Goal: Find specific fact: Find specific fact

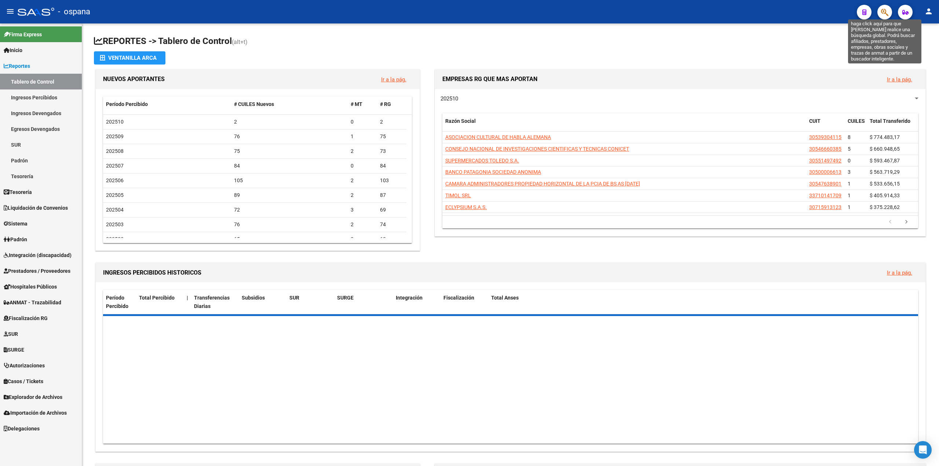
click at [884, 12] on icon "button" at bounding box center [884, 12] width 7 height 8
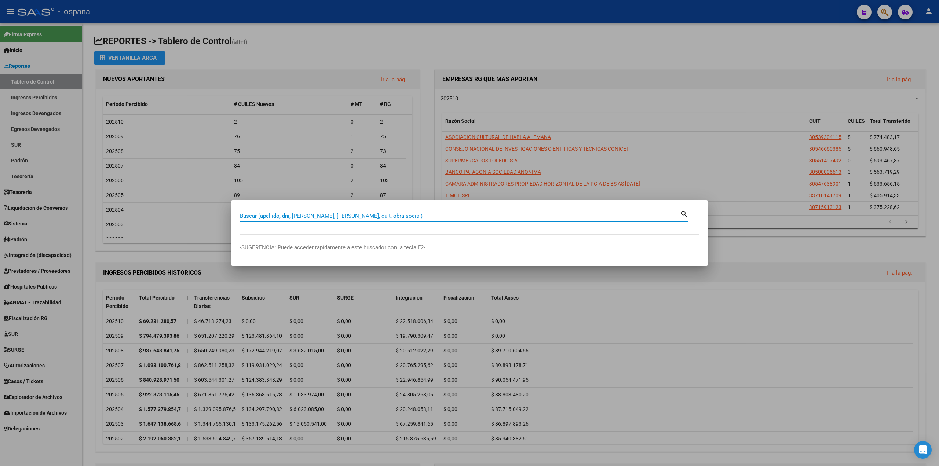
paste input "30-71716014-9"
type input "30717160149"
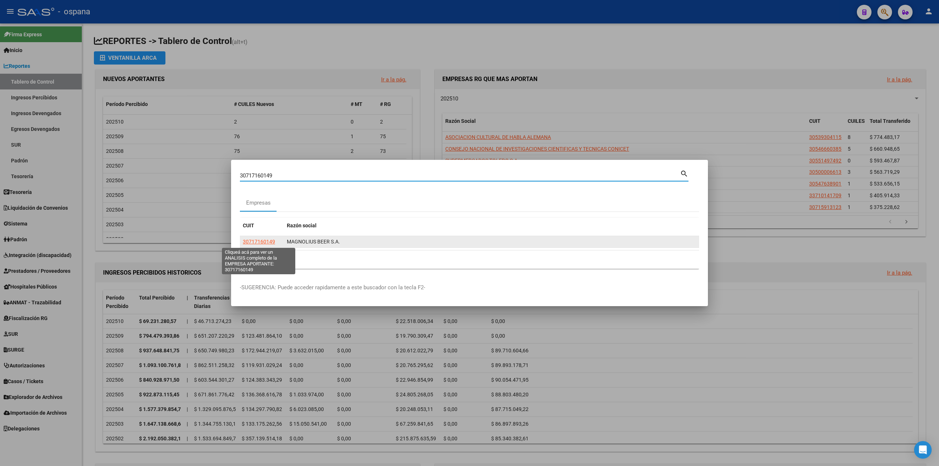
click at [264, 241] on span "30717160149" at bounding box center [259, 242] width 32 height 6
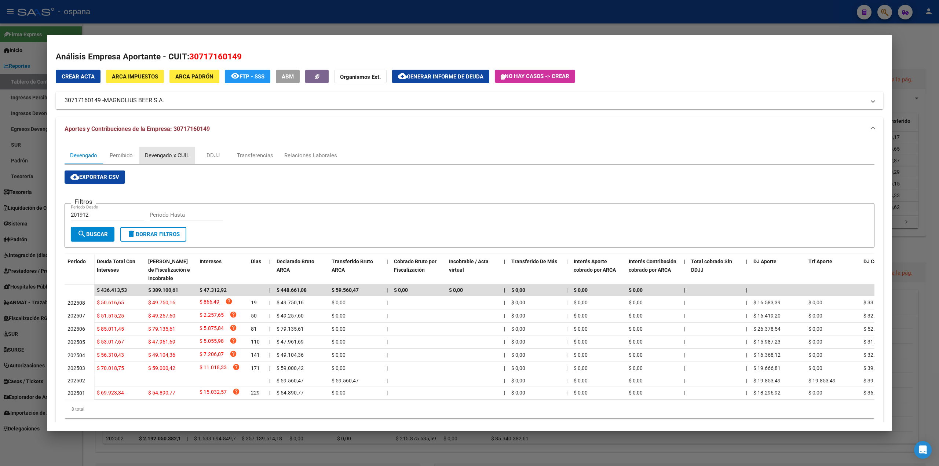
click at [157, 158] on div "Devengado x CUIL" at bounding box center [167, 156] width 44 height 8
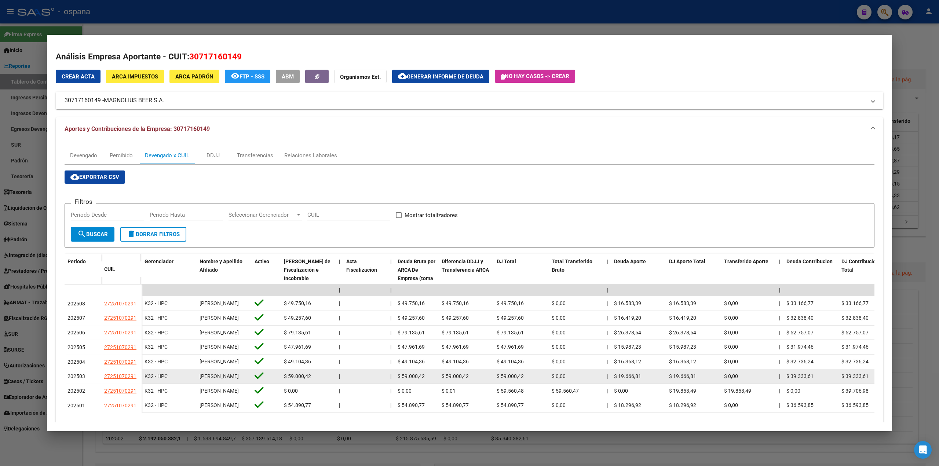
scroll to position [35, 0]
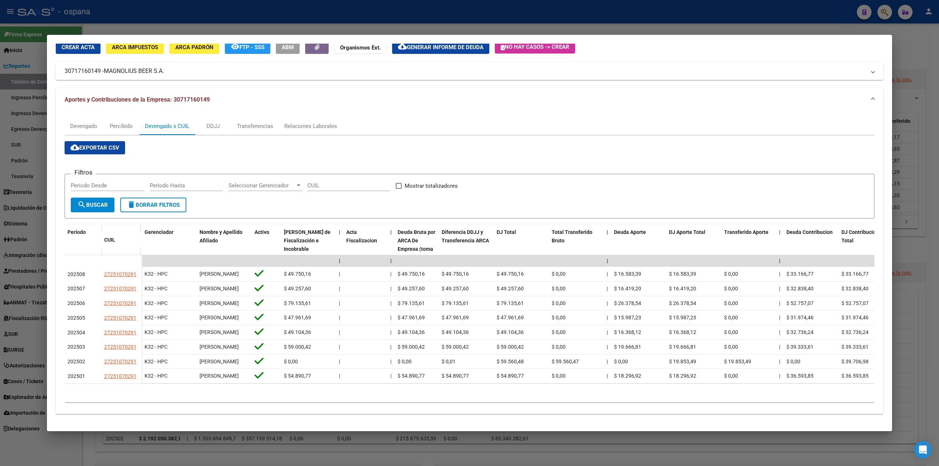
click at [18, 348] on div at bounding box center [469, 233] width 939 height 466
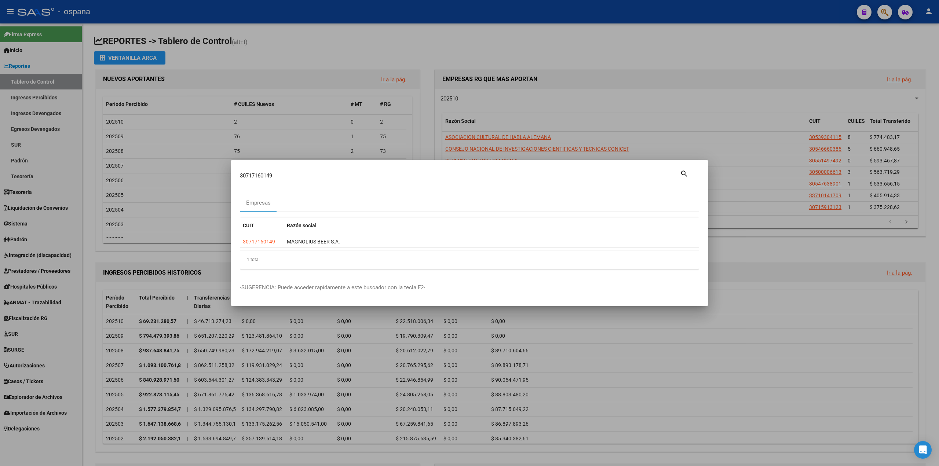
click at [276, 118] on div at bounding box center [469, 233] width 939 height 466
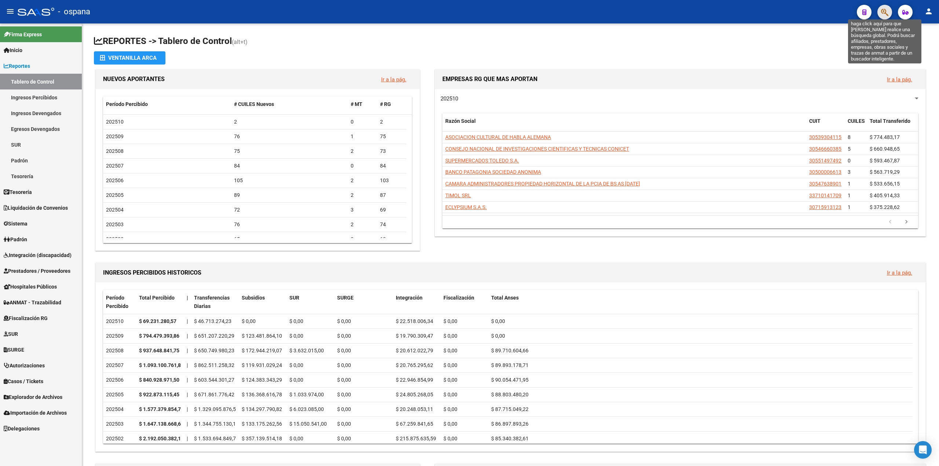
click at [886, 9] on icon "button" at bounding box center [884, 12] width 7 height 8
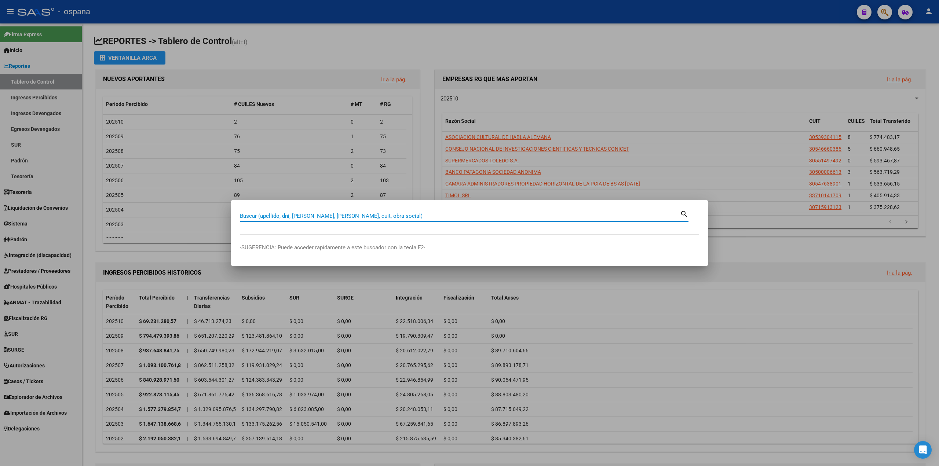
paste input "30717160149"
type input "30717160149"
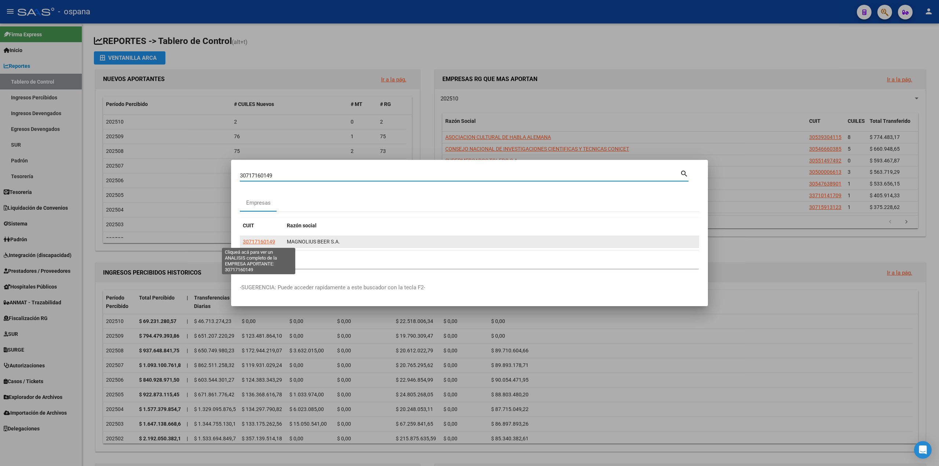
click at [264, 241] on span "30717160149" at bounding box center [259, 242] width 32 height 6
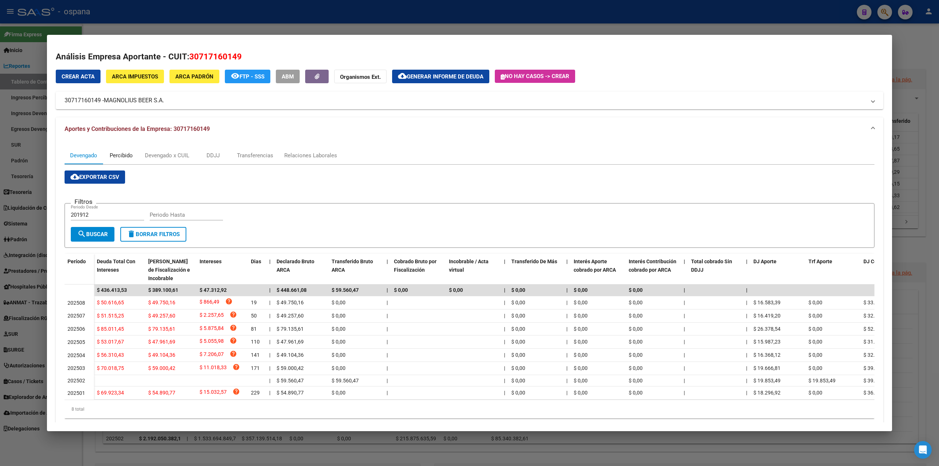
click at [127, 157] on div "Percibido" at bounding box center [121, 156] width 23 height 8
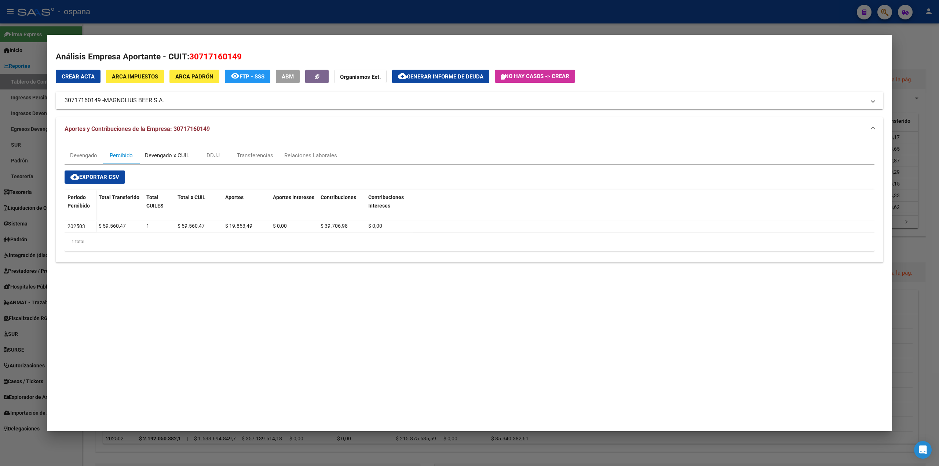
click at [169, 161] on div "Devengado x CUIL" at bounding box center [166, 156] width 55 height 18
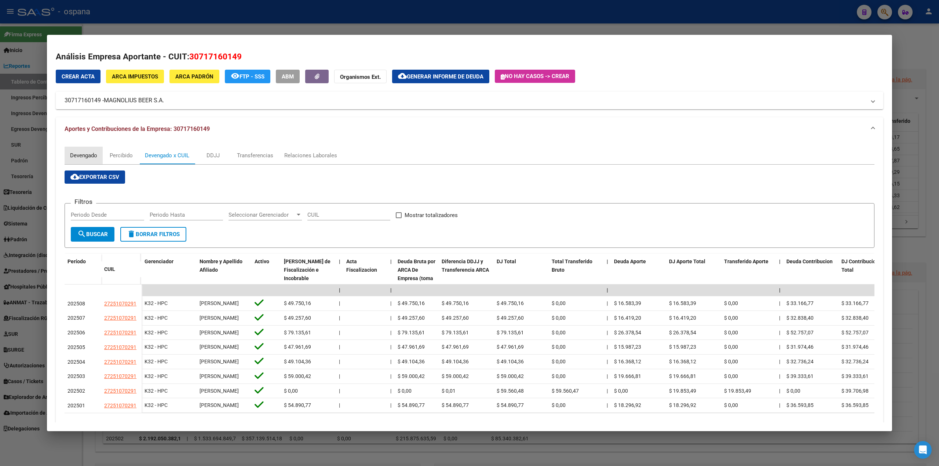
click at [94, 159] on div "Devengado" at bounding box center [83, 156] width 27 height 8
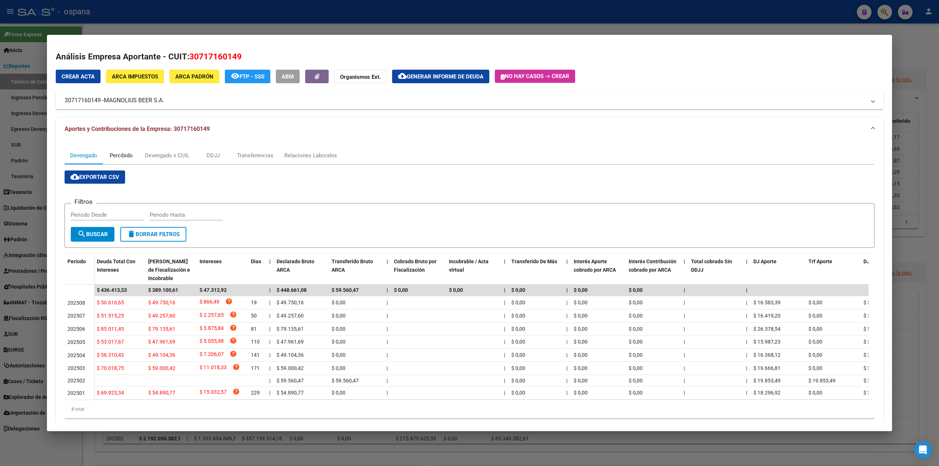
click at [120, 152] on div "Percibido" at bounding box center [121, 156] width 23 height 8
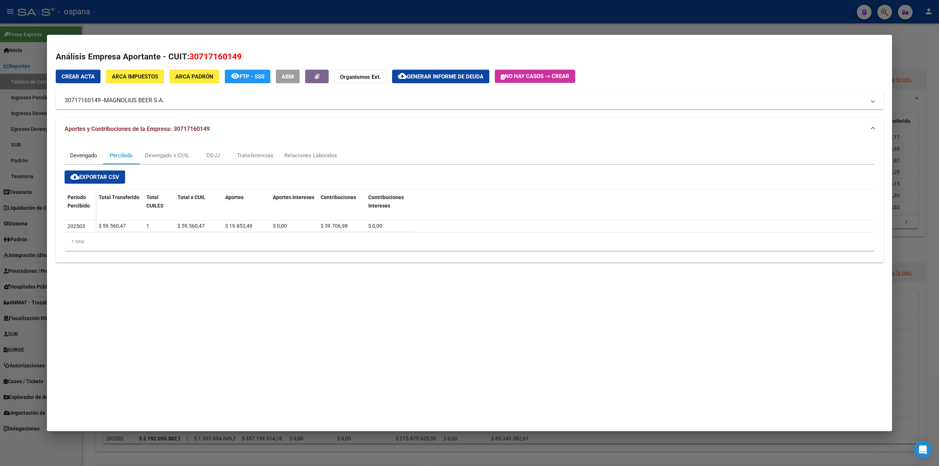
click at [79, 157] on div "Devengado" at bounding box center [83, 156] width 27 height 8
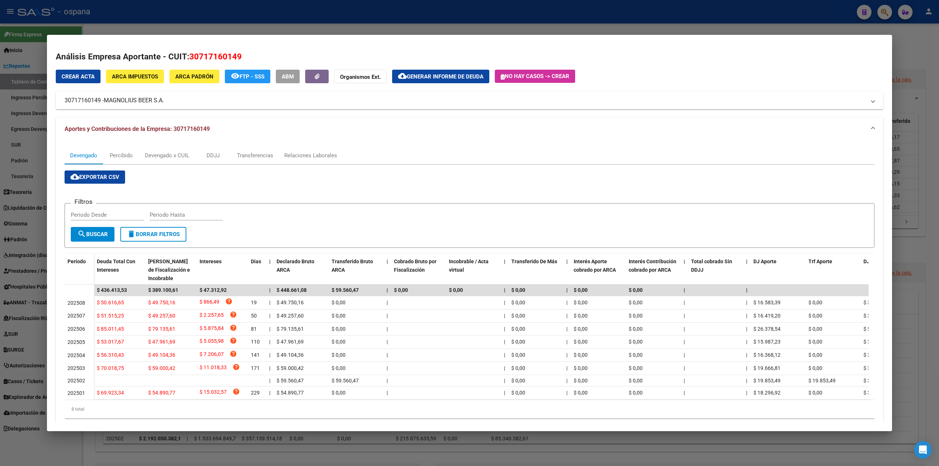
scroll to position [20, 0]
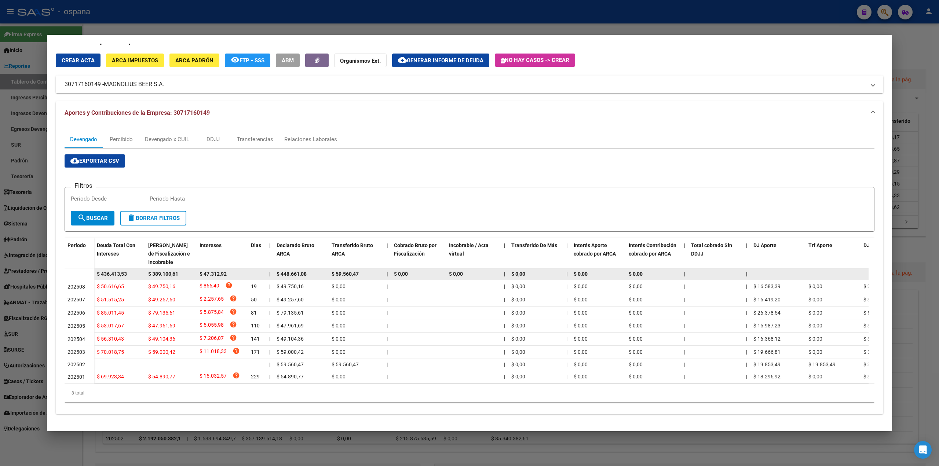
drag, startPoint x: 127, startPoint y: 270, endPoint x: 102, endPoint y: 267, distance: 25.4
click at [102, 271] on span "$ 436.413,53" at bounding box center [112, 274] width 30 height 6
copy span "436.413,53"
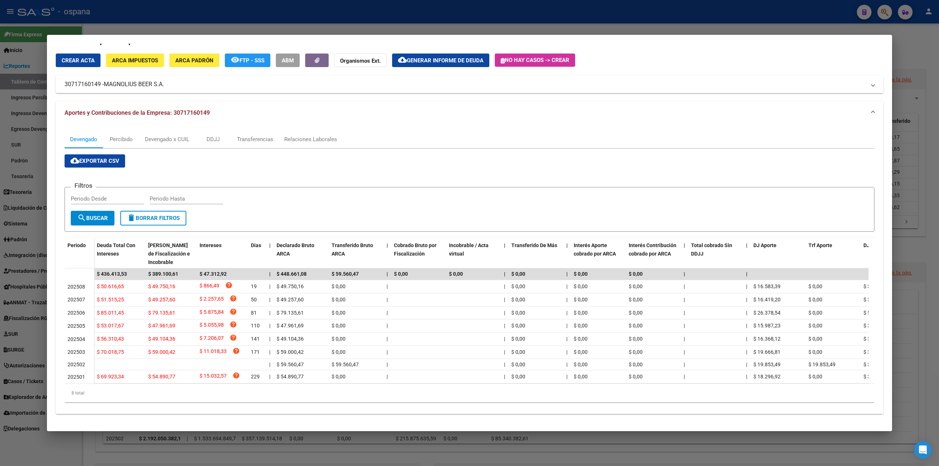
click at [326, 175] on app-list-header "Filtros Periodo Desde Periodo Hasta search Buscar delete Borrar Filtros" at bounding box center [470, 203] width 810 height 57
click at [12, 160] on div at bounding box center [469, 233] width 939 height 466
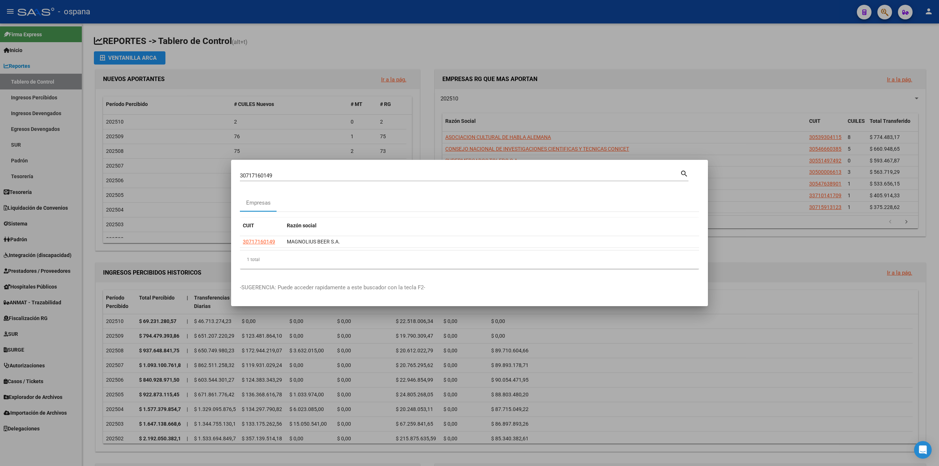
click at [241, 105] on div at bounding box center [469, 233] width 939 height 466
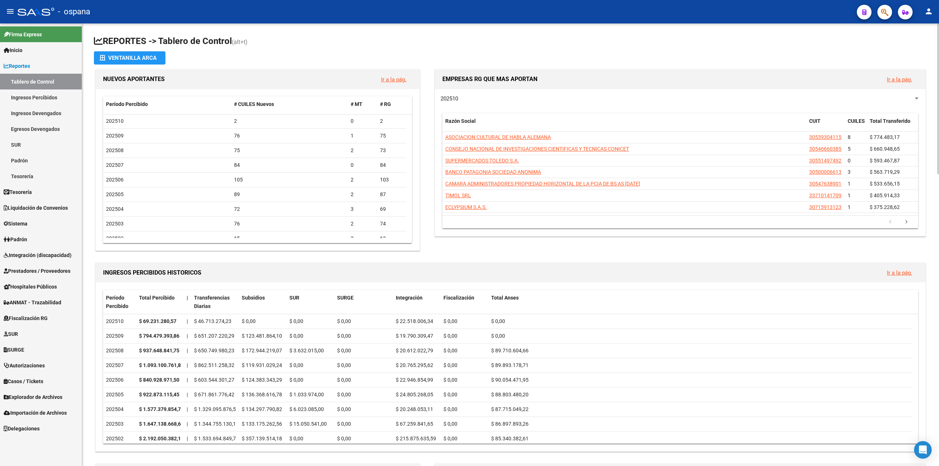
scroll to position [0, 0]
click at [428, 176] on div "EMPRESAS RG QUE MAS APORTAN Ir a la pág. 202510 Razón Social CUIT CUILES Total …" at bounding box center [677, 160] width 500 height 185
